Goal: Information Seeking & Learning: Understand process/instructions

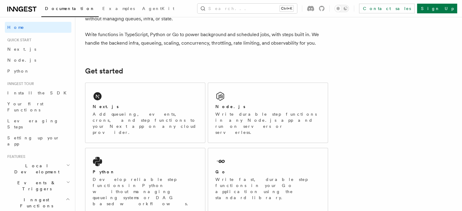
scroll to position [45, 0]
click at [233, 100] on div "Node.js Write durable step functions in any Node.js app and run on servers or s…" at bounding box center [268, 112] width 120 height 60
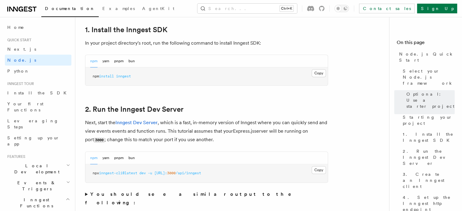
scroll to position [395, 0]
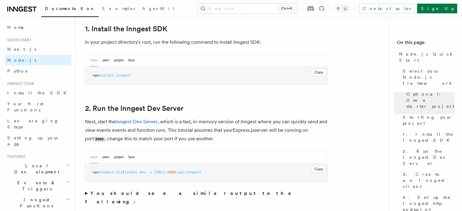
click at [242, 127] on p "Next, start the Inngest Dev Server , which is a fast, in-memory version of Inng…" at bounding box center [206, 131] width 243 height 26
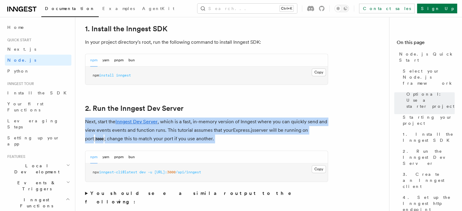
click at [242, 127] on p "Next, start the Inngest Dev Server , which is a fast, in-memory version of Inng…" at bounding box center [206, 131] width 243 height 26
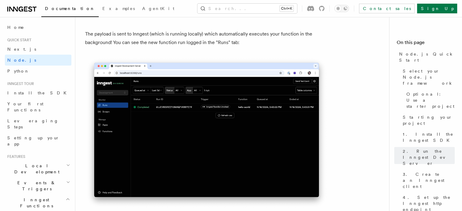
scroll to position [2088, 0]
